Goal: Book appointment/travel/reservation

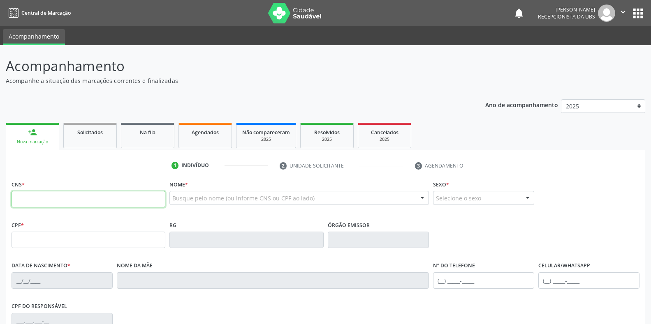
click at [129, 206] on input "text" at bounding box center [89, 199] width 154 height 16
click at [132, 199] on input "text" at bounding box center [89, 199] width 154 height 16
paste input "702 8076 2697 5360"
type input "702 8076 2697 5360"
type input "093.970.034-45"
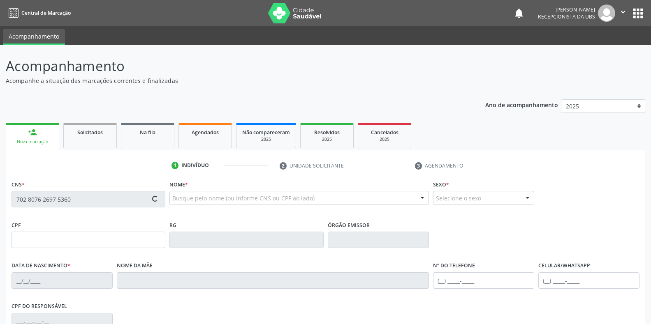
type input "2[DATE]"
type input "[PERSON_NAME]"
type input "[PHONE_NUMBER]"
type input "38"
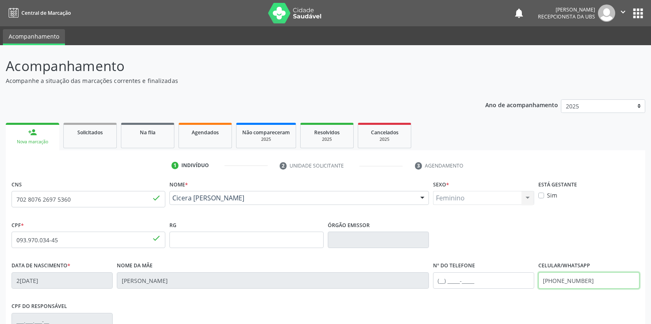
drag, startPoint x: 603, startPoint y: 281, endPoint x: 529, endPoint y: 287, distance: 75.0
click at [529, 287] on div "Data de nascimento * 2[DATE] Nome da mãe [PERSON_NAME] Nº do Telefone Celular/W…" at bounding box center [325, 280] width 632 height 41
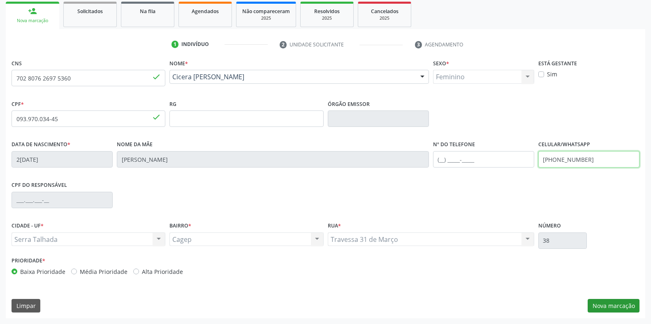
type input "[PHONE_NUMBER]"
click at [608, 307] on button "Nova marcação" at bounding box center [613, 306] width 52 height 14
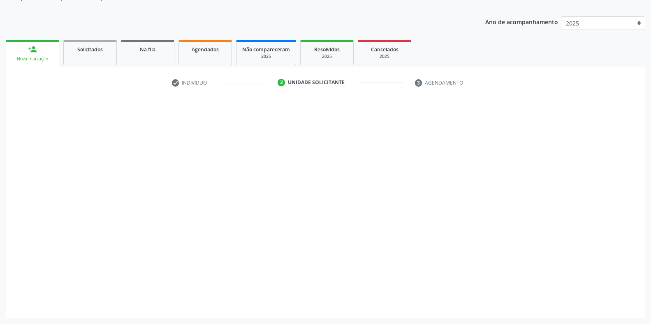
scroll to position [83, 0]
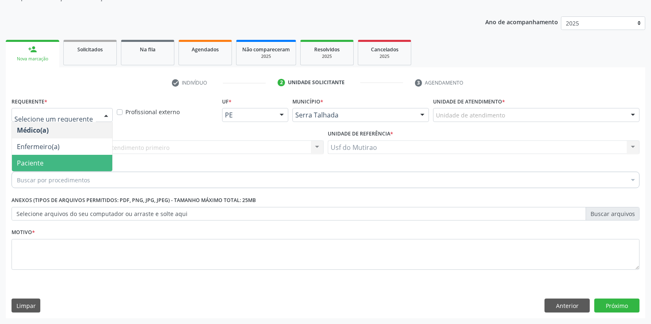
click at [38, 162] on span "Paciente" at bounding box center [30, 163] width 27 height 9
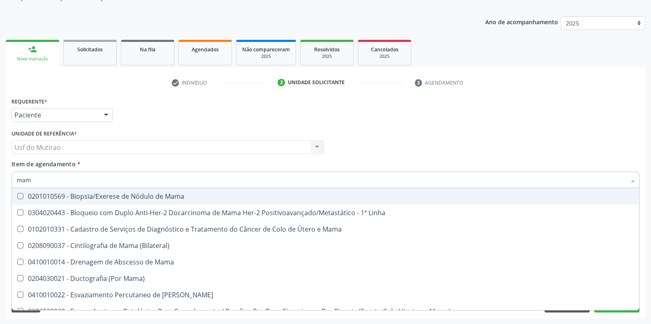
type input "mama"
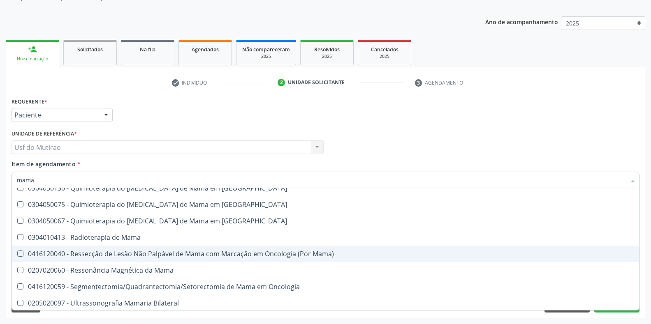
scroll to position [700, 0]
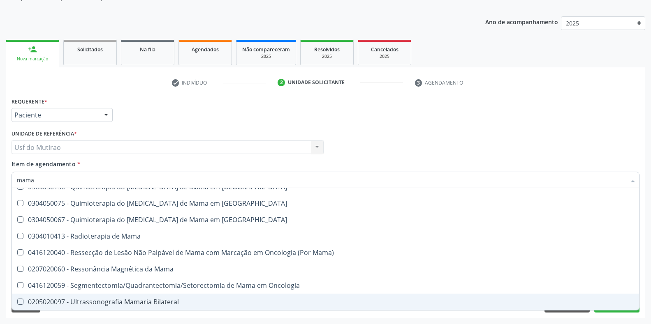
click at [125, 300] on div "0205020097 - Ultrassonografia Mamaria Bilateral" at bounding box center [325, 302] width 617 height 7
checkbox Bilateral "true"
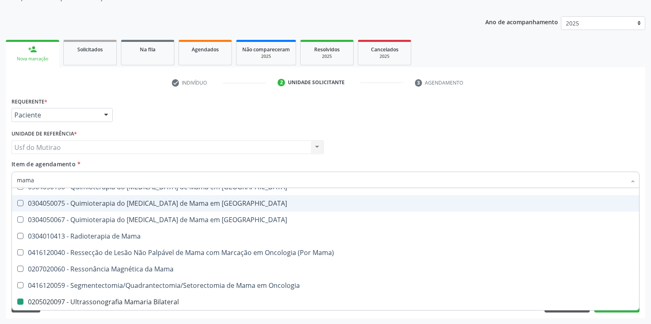
click at [562, 102] on div "Requerente * Paciente Médico(a) Enfermeiro(a) Paciente Nenhum resultado encontr…" at bounding box center [325, 111] width 632 height 32
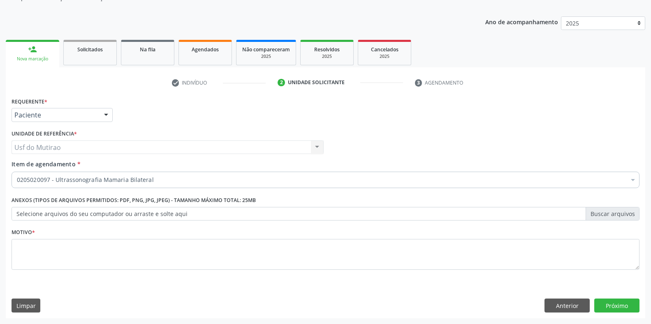
scroll to position [0, 0]
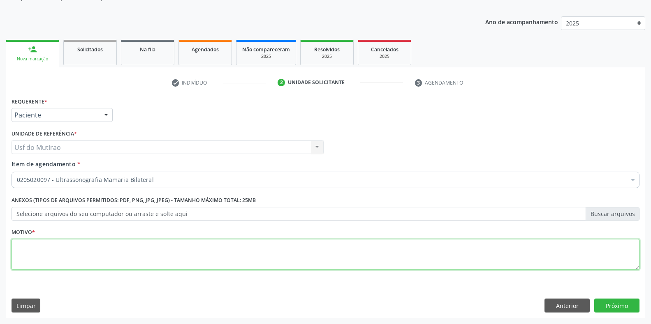
click at [236, 250] on textarea at bounding box center [326, 254] width 628 height 31
type textarea "Investigação"
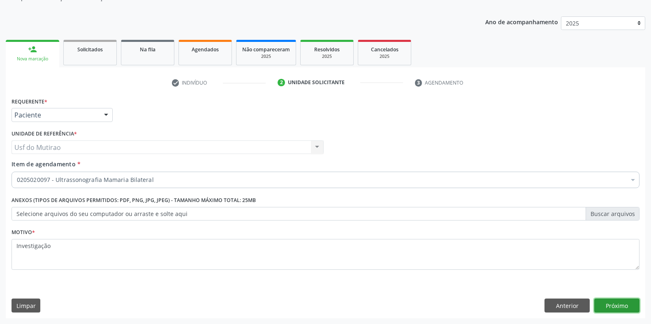
click at [617, 303] on button "Próximo" at bounding box center [616, 306] width 45 height 14
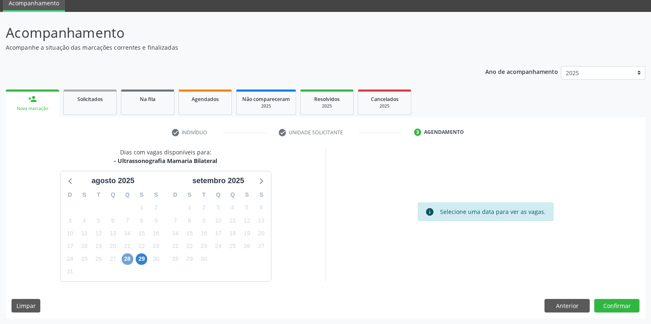
click at [127, 260] on span "28" at bounding box center [128, 260] width 12 height 12
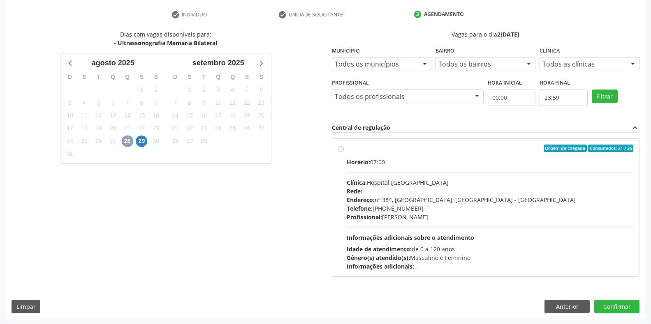
scroll to position [152, 0]
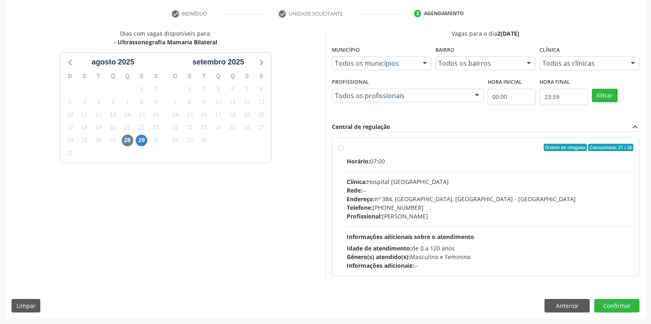
click at [370, 159] on span "Horário:" at bounding box center [358, 161] width 23 height 8
click at [344, 151] on input "Ordem de chegada Consumidos: 21 / 26 Horário: 07:00 Clínica: Hospital [GEOGRAPH…" at bounding box center [341, 147] width 6 height 7
radio input "true"
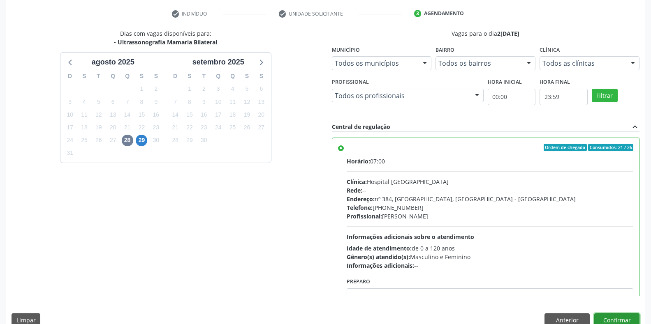
click at [622, 320] on button "Confirmar" at bounding box center [616, 321] width 45 height 14
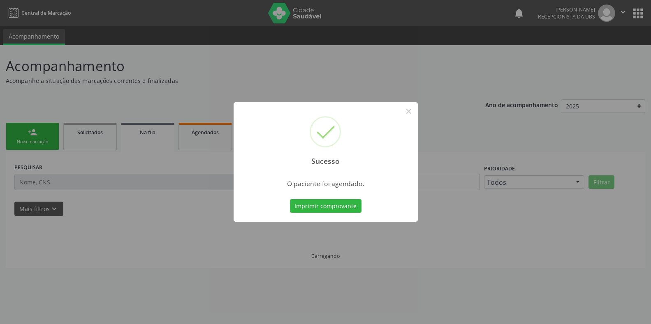
scroll to position [0, 0]
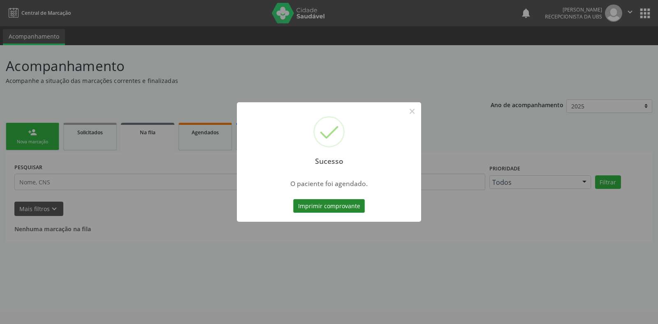
click at [337, 203] on button "Imprimir comprovante" at bounding box center [329, 206] width 72 height 14
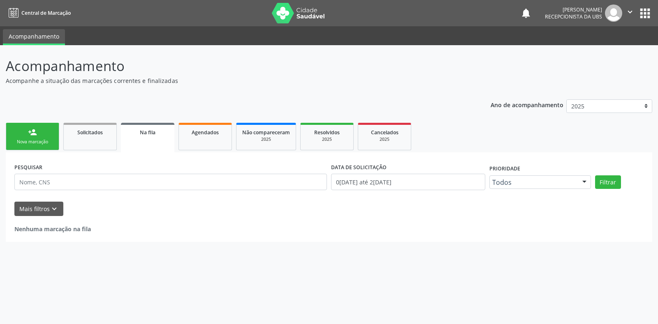
click at [44, 132] on link "person_add Nova marcação" at bounding box center [32, 137] width 53 height 28
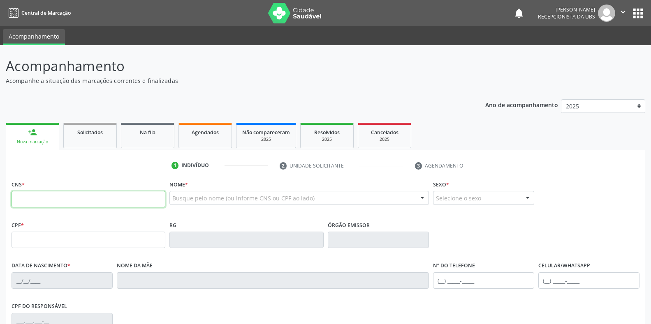
click at [74, 196] on input "text" at bounding box center [89, 199] width 154 height 16
paste input "700 0019 4742 6804"
type input "700 0019 4742 6804"
type input "009.581.674-78"
type input "0[DATE]"
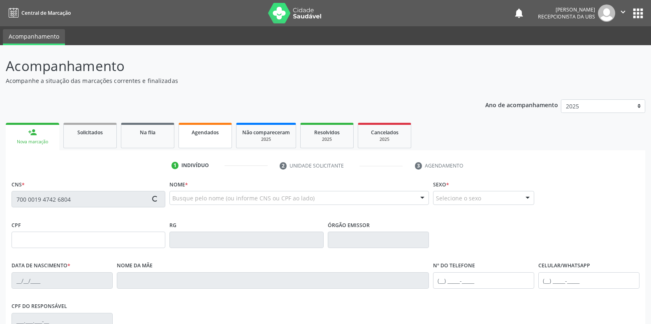
type input "[PERSON_NAME] das Dores da Conceicao"
type input "[PHONE_NUMBER]"
type input "S/N"
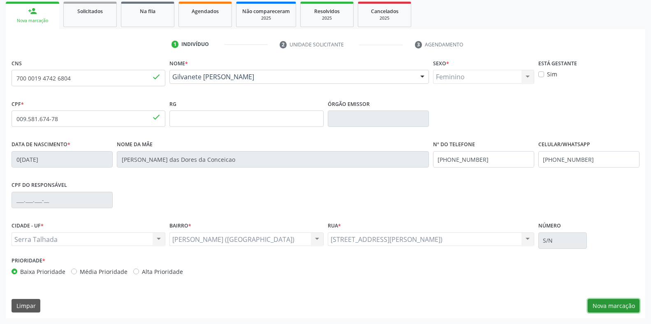
click at [605, 303] on button "Nova marcação" at bounding box center [613, 306] width 52 height 14
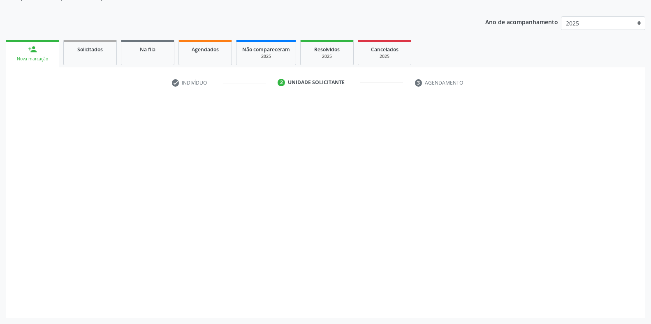
scroll to position [83, 0]
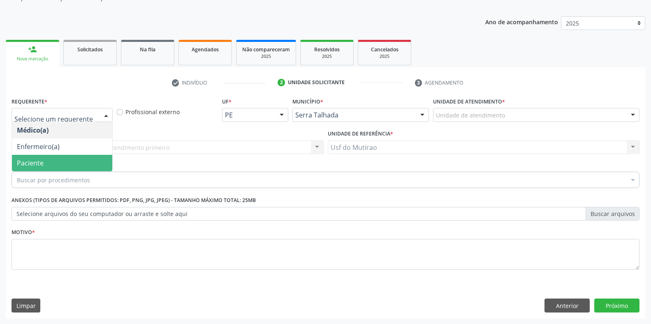
click at [47, 162] on span "Paciente" at bounding box center [62, 163] width 100 height 16
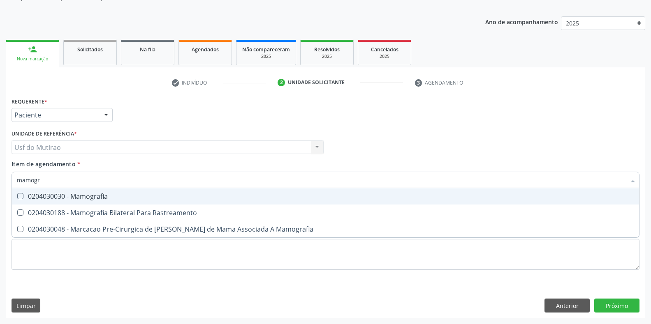
type input "mamogra"
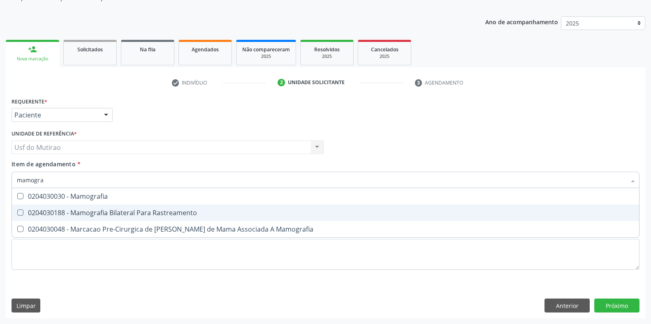
click at [92, 208] on span "0204030188 - Mamografia Bilateral Para Rastreamento" at bounding box center [325, 213] width 627 height 16
checkbox Rastreamento "true"
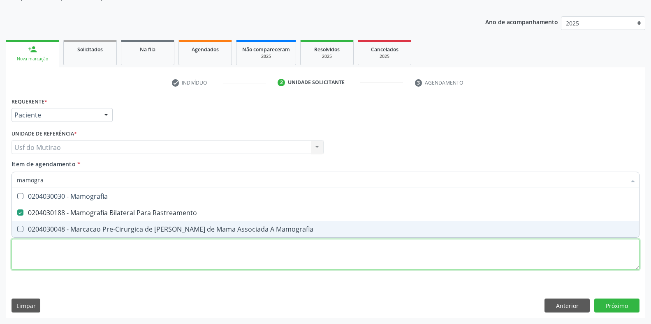
click at [114, 251] on div "Requerente * Paciente Médico(a) Enfermeiro(a) Paciente Nenhum resultado encontr…" at bounding box center [326, 188] width 628 height 186
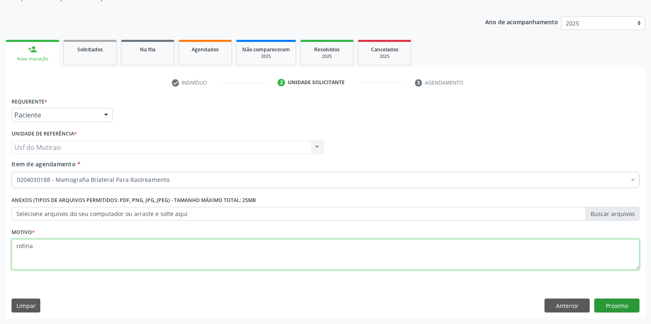
type textarea "rotina"
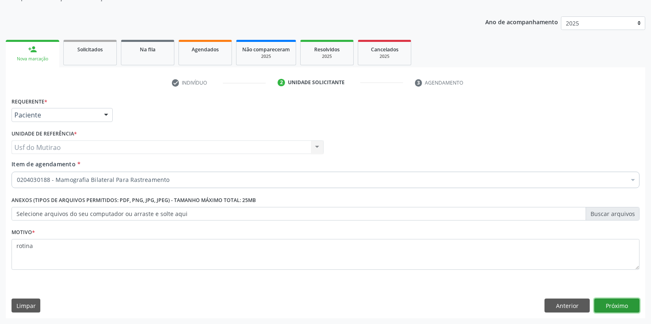
click at [617, 300] on button "Próximo" at bounding box center [616, 306] width 45 height 14
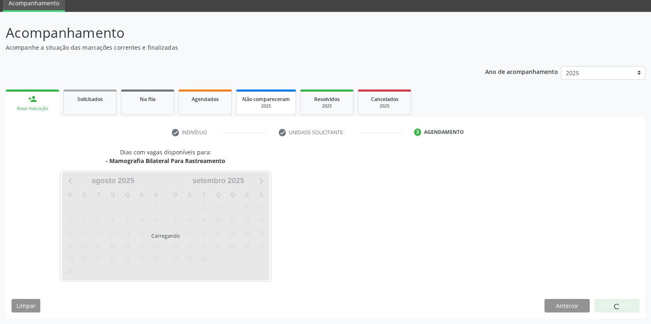
scroll to position [33, 0]
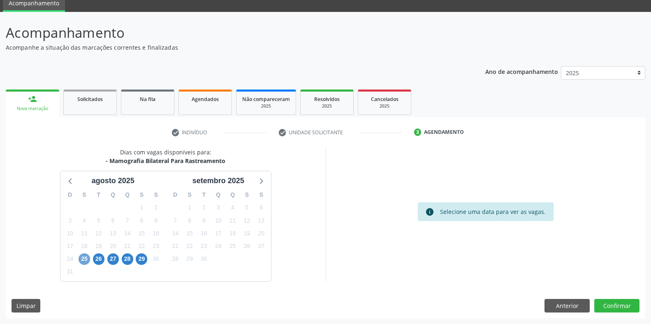
click at [85, 261] on span "25" at bounding box center [85, 260] width 12 height 12
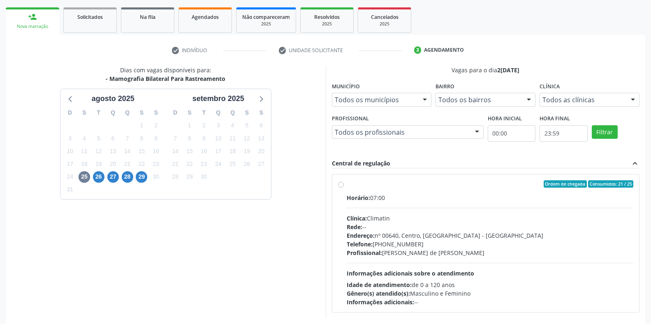
click at [362, 198] on span "Horário:" at bounding box center [358, 198] width 23 height 8
click at [344, 188] on input "Ordem de chegada Consumidos: 21 / 25 Horário: 07:00 Clínica: Climatin Rede: -- …" at bounding box center [341, 183] width 6 height 7
radio input "true"
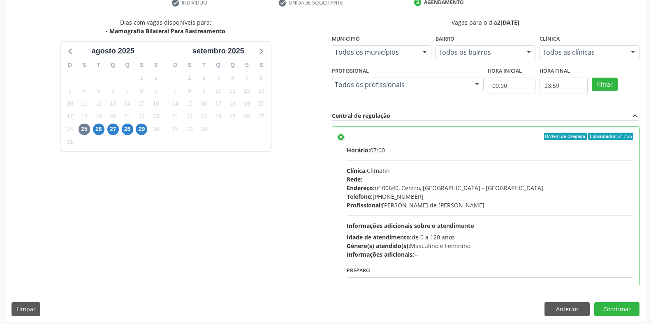
scroll to position [167, 0]
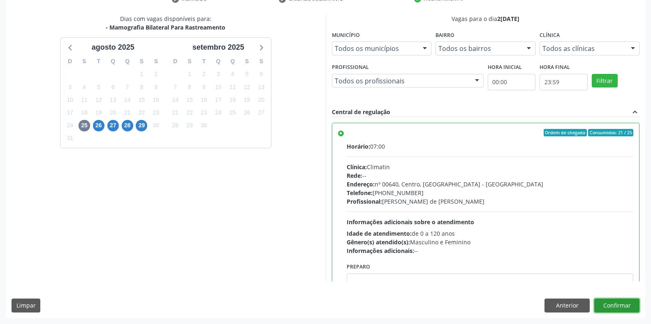
click at [616, 305] on button "Confirmar" at bounding box center [616, 306] width 45 height 14
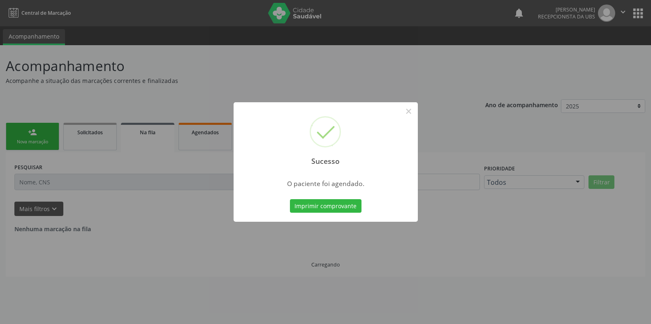
scroll to position [0, 0]
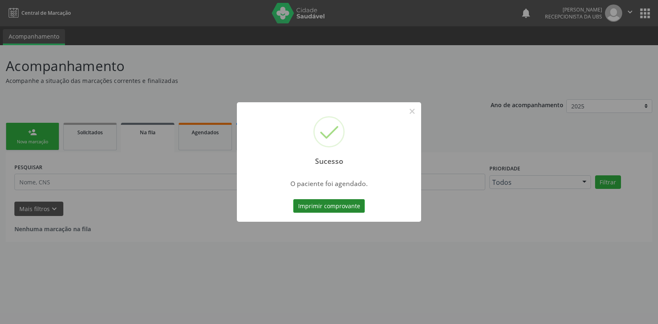
click at [309, 210] on button "Imprimir comprovante" at bounding box center [329, 206] width 72 height 14
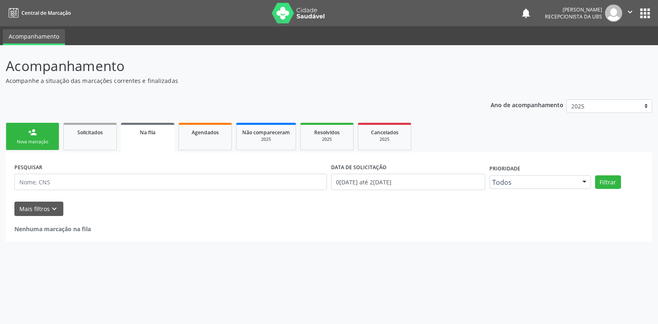
click at [31, 136] on div "person_add" at bounding box center [32, 132] width 9 height 9
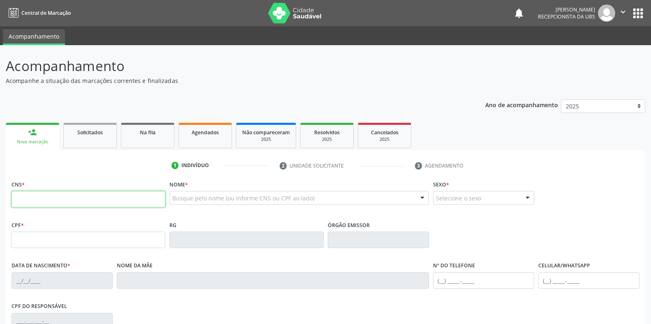
click at [85, 199] on input "text" at bounding box center [89, 199] width 154 height 16
paste input "704 6086 9428 7023"
type input "704 6086 9428 7023"
type input "2[DATE]"
type input "[PERSON_NAME]"
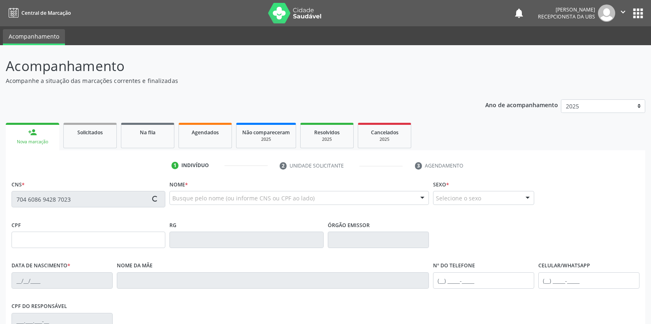
type input "[PHONE_NUMBER]"
type input "S/N"
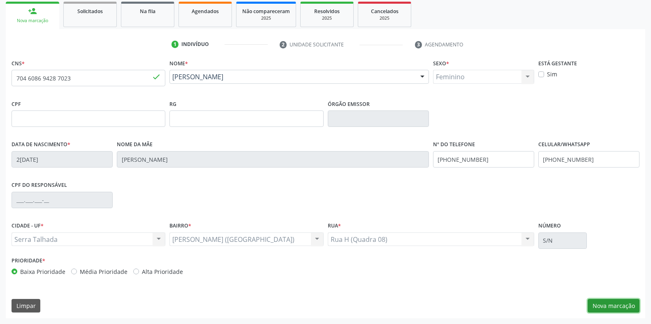
click at [597, 305] on button "Nova marcação" at bounding box center [613, 306] width 52 height 14
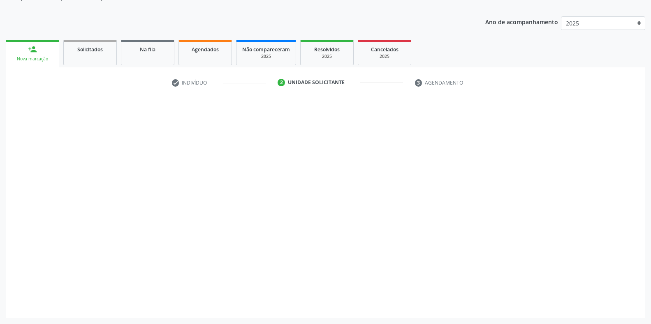
scroll to position [83, 0]
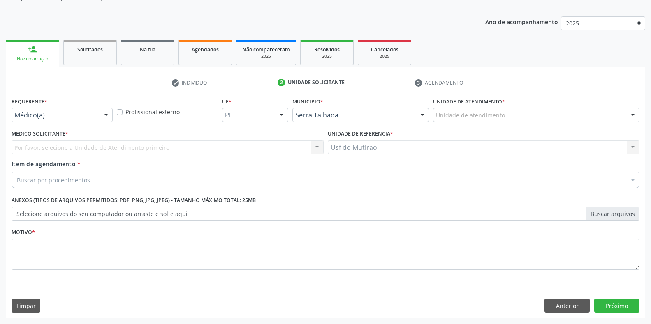
click at [91, 151] on div "Por favor, selecione a Unidade de Atendimento primeiro Nenhum resultado encontr…" at bounding box center [168, 148] width 312 height 14
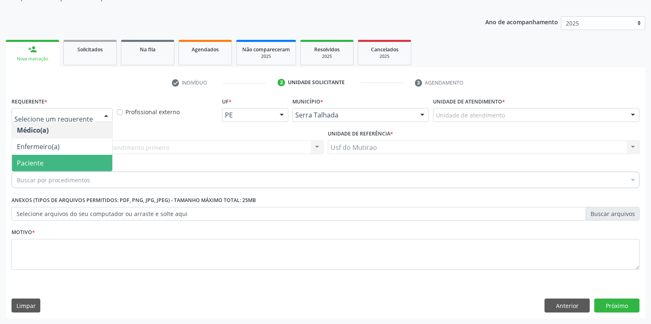
click at [48, 160] on span "Paciente" at bounding box center [62, 163] width 100 height 16
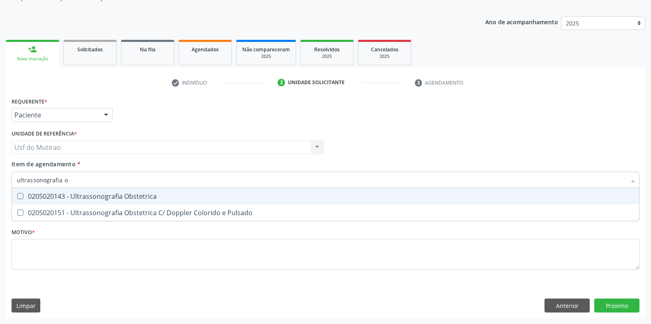
type input "ultrassonografia ob"
click at [86, 194] on div "0205020143 - Ultrassonografia Obstetrica" at bounding box center [325, 196] width 617 height 7
checkbox Obstetrica "true"
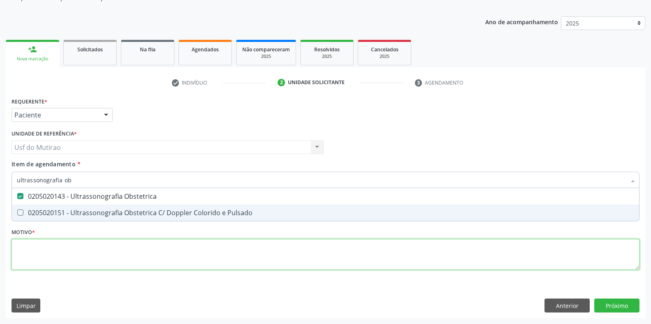
click at [89, 259] on div "Requerente * Paciente Médico(a) Enfermeiro(a) Paciente Nenhum resultado encontr…" at bounding box center [326, 188] width 628 height 186
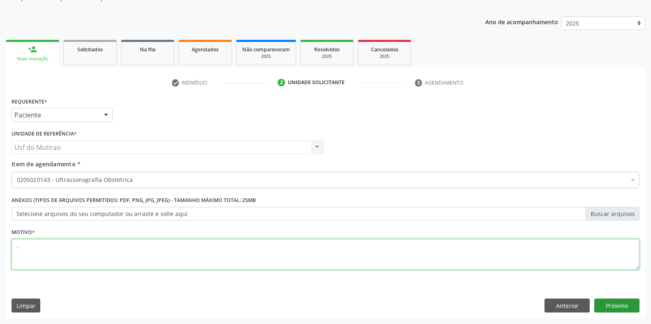
type textarea "."
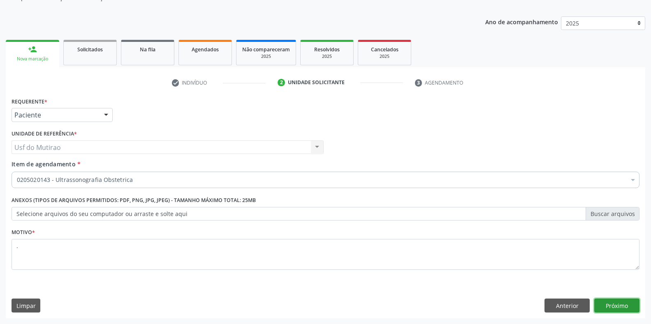
click at [617, 309] on button "Próximo" at bounding box center [616, 306] width 45 height 14
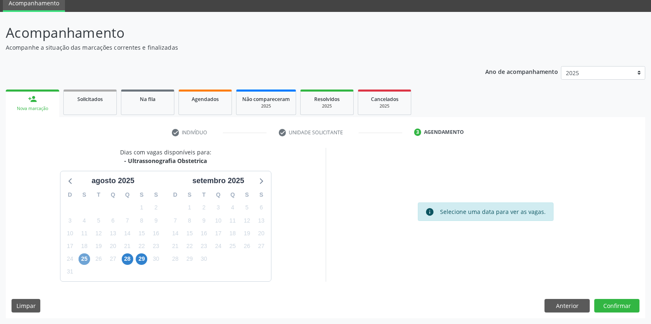
click at [85, 261] on span "25" at bounding box center [85, 260] width 12 height 12
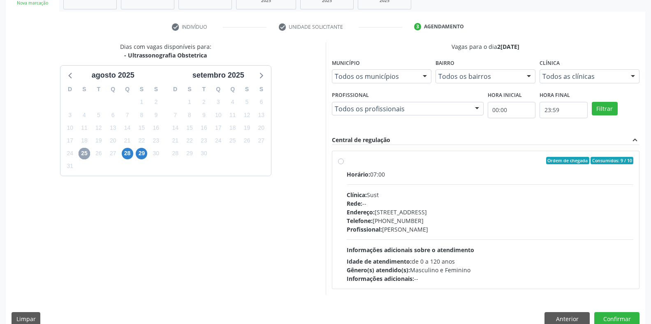
scroll to position [152, 0]
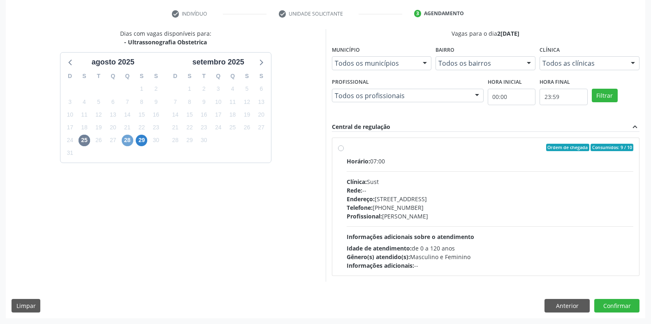
click at [129, 142] on span "28" at bounding box center [128, 141] width 12 height 12
click at [380, 161] on div "Horário: 07:00" at bounding box center [490, 161] width 287 height 9
click at [344, 151] on input "Ordem de chegada Consumidos: 22 / 26 Horário: 07:00 Clínica: Hospital [GEOGRAPH…" at bounding box center [341, 147] width 6 height 7
radio input "true"
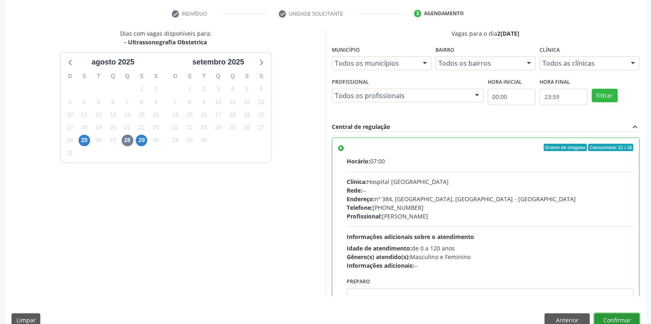
click at [607, 317] on button "Confirmar" at bounding box center [616, 321] width 45 height 14
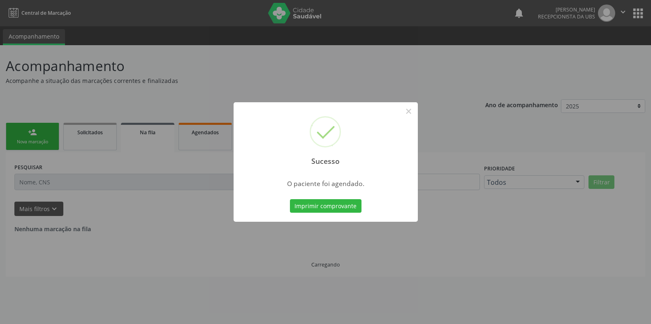
scroll to position [0, 0]
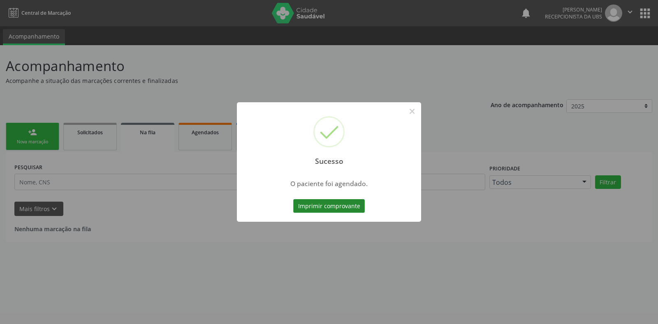
click at [318, 210] on button "Imprimir comprovante" at bounding box center [329, 206] width 72 height 14
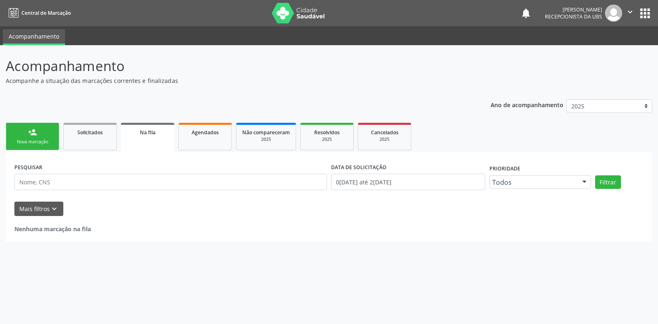
drag, startPoint x: 46, startPoint y: 140, endPoint x: 27, endPoint y: 4, distance: 137.1
click at [46, 140] on div "Nova marcação" at bounding box center [32, 142] width 41 height 6
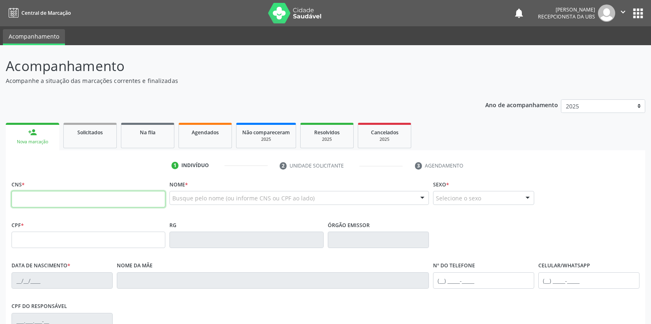
click at [51, 196] on input "text" at bounding box center [89, 199] width 154 height 16
paste input "898 0039 5071 7198"
type input "898 0039 5071 7198"
type input "1[DATE]"
type input "[PERSON_NAME]"
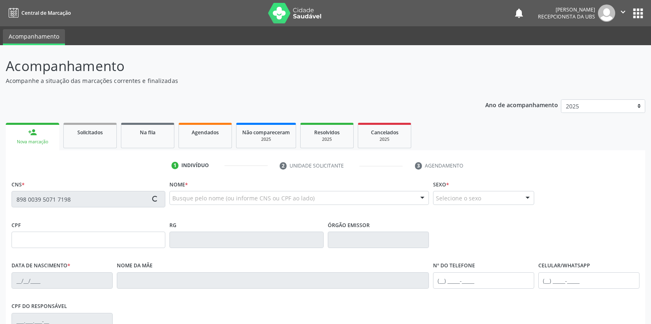
type input "[PHONE_NUMBER]"
type input "S/N"
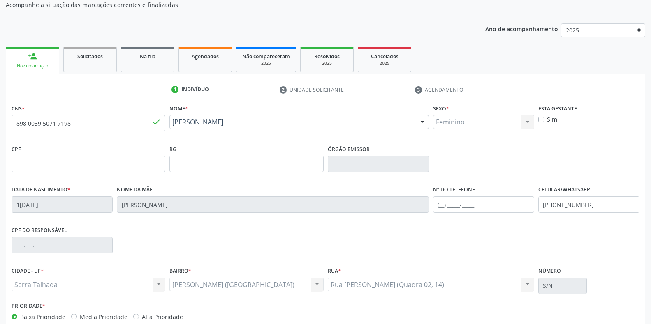
scroll to position [82, 0]
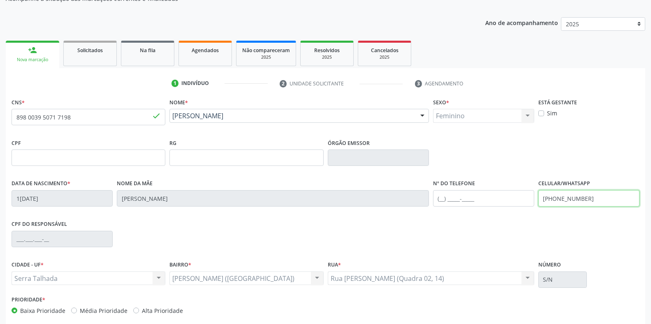
drag, startPoint x: 595, startPoint y: 196, endPoint x: 534, endPoint y: 200, distance: 61.0
click at [534, 200] on div "Data de nascimento * 1[DATE] Nome da mãe [PERSON_NAME] da Costa Nº do Telefone …" at bounding box center [325, 198] width 632 height 41
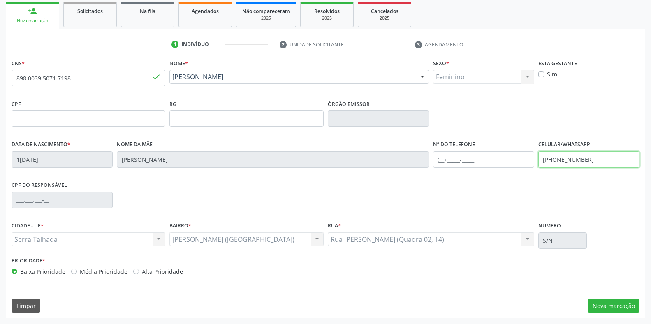
type input "[PHONE_NUMBER]"
click at [603, 313] on div "CNS * 898 0039 5071 7198 done Nome * [PERSON_NAME] [PERSON_NAME] CNS: 898 0039 …" at bounding box center [325, 187] width 639 height 261
click at [606, 308] on button "Nova marcação" at bounding box center [613, 306] width 52 height 14
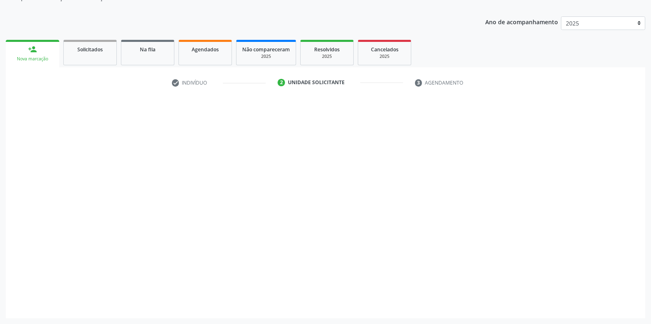
scroll to position [83, 0]
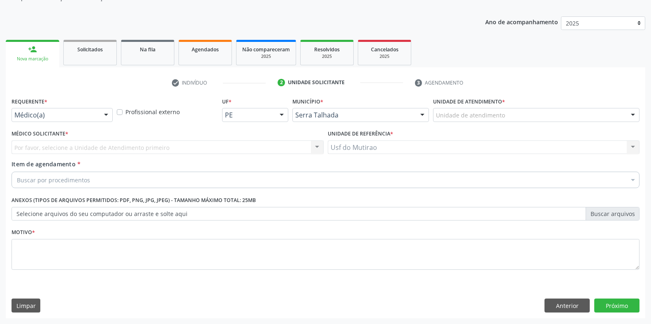
click at [102, 120] on div at bounding box center [106, 116] width 12 height 14
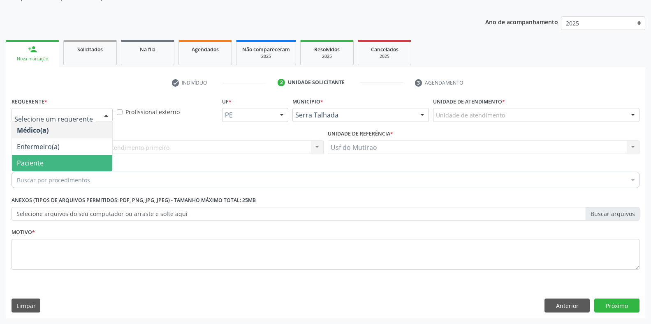
click at [52, 166] on span "Paciente" at bounding box center [62, 163] width 100 height 16
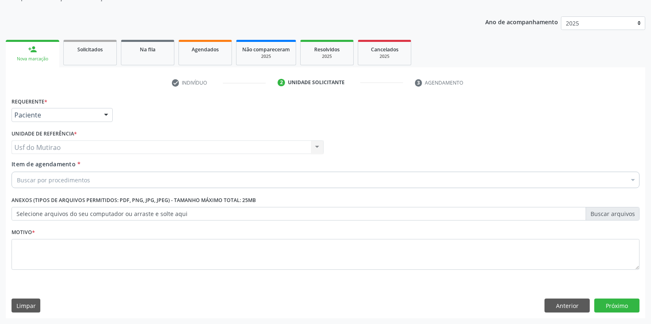
click at [57, 185] on div "Buscar por procedimentos" at bounding box center [326, 180] width 628 height 16
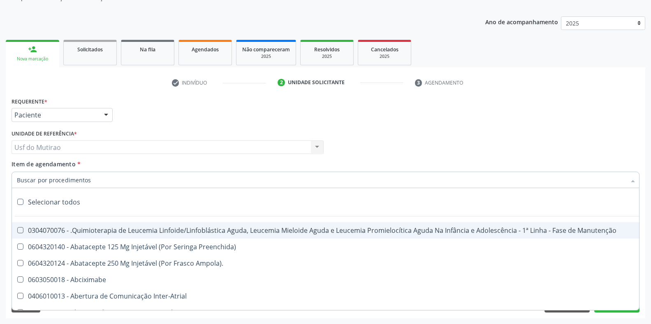
click at [61, 181] on input "Item de agendamento *" at bounding box center [321, 180] width 609 height 16
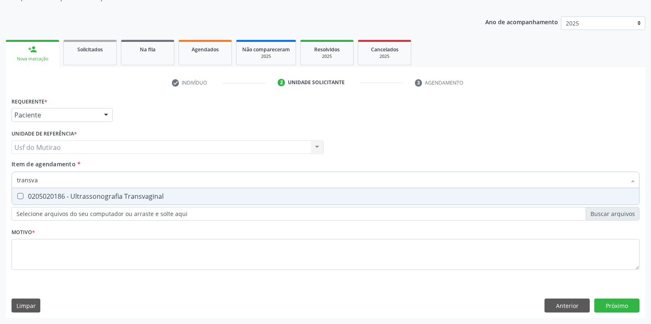
type input "transvag"
click at [139, 197] on div "0205020186 - Ultrassonografia Transvaginal" at bounding box center [325, 196] width 617 height 7
checkbox Transvaginal "true"
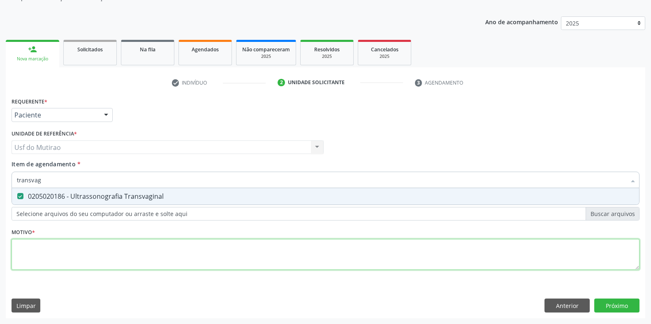
click at [133, 253] on div "Requerente * Paciente Médico(a) Enfermeiro(a) Paciente Nenhum resultado encontr…" at bounding box center [326, 188] width 628 height 186
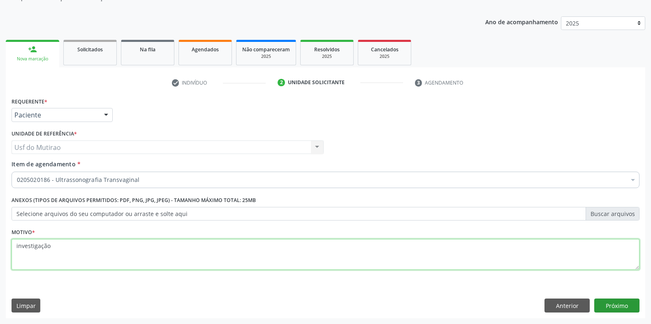
type textarea "investigação"
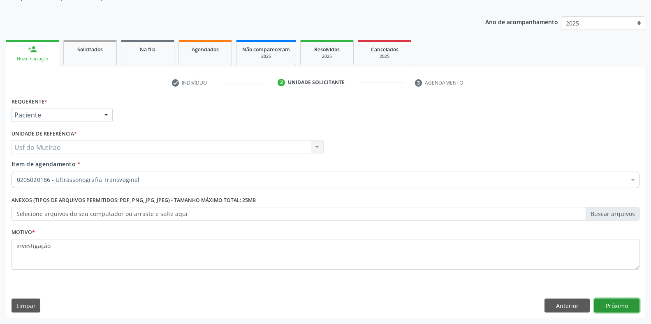
click at [617, 299] on button "Próximo" at bounding box center [616, 306] width 45 height 14
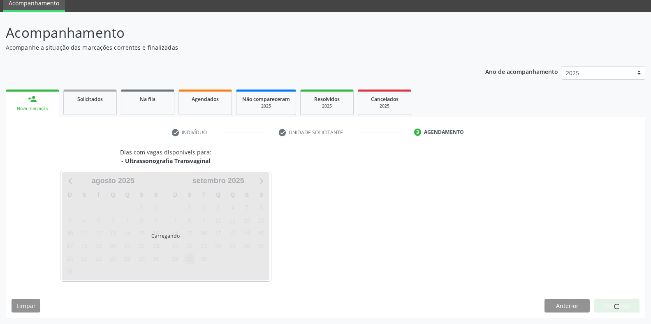
scroll to position [33, 0]
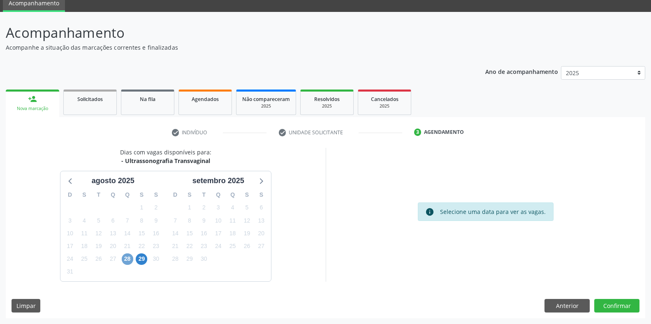
click at [130, 257] on span "28" at bounding box center [128, 260] width 12 height 12
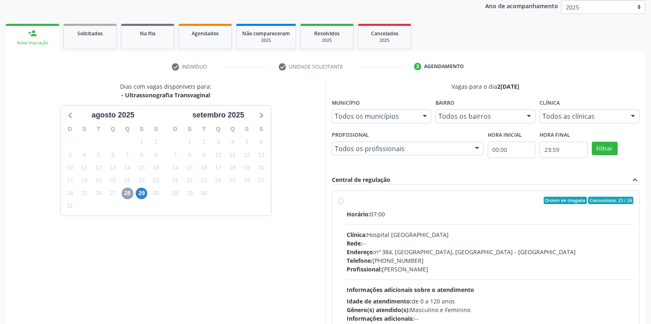
scroll to position [116, 0]
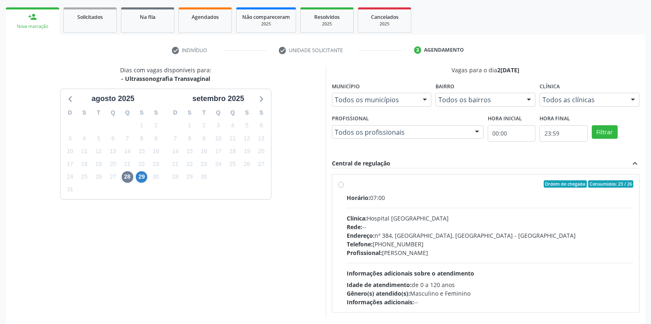
click at [358, 219] on span "Clínica:" at bounding box center [357, 219] width 20 height 8
click at [344, 188] on input "Ordem de chegada Consumidos: 23 / 26 Horário: 07:00 Clínica: Hospital [GEOGRAPH…" at bounding box center [341, 183] width 6 height 7
radio input "true"
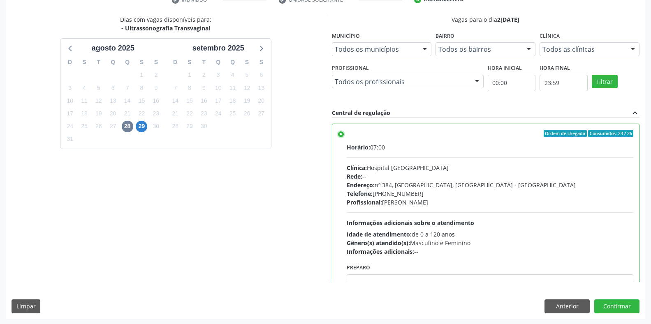
scroll to position [167, 0]
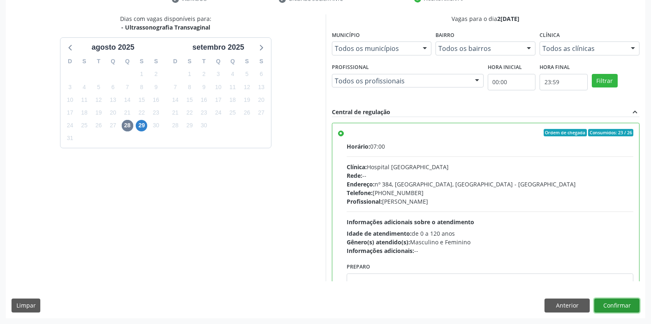
click at [610, 303] on button "Confirmar" at bounding box center [616, 306] width 45 height 14
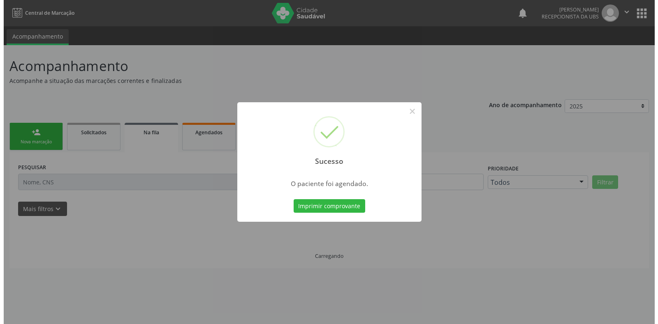
scroll to position [0, 0]
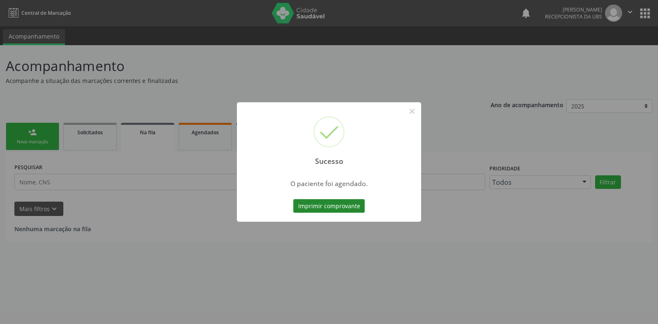
click at [325, 209] on button "Imprimir comprovante" at bounding box center [329, 206] width 72 height 14
